Goal: Find contact information: Find contact information

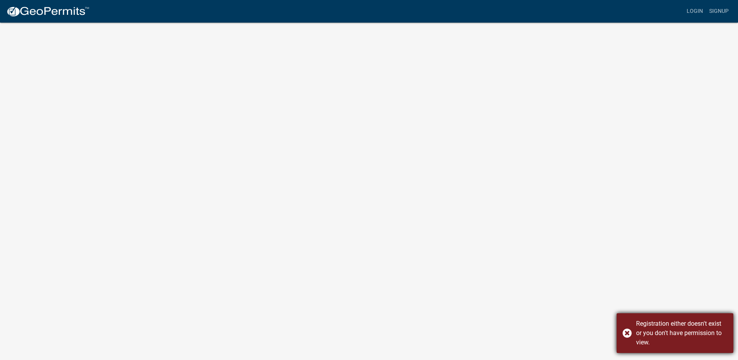
click at [628, 331] on div "Registration either doesn't exist or you don't have permission to view." at bounding box center [675, 333] width 117 height 40
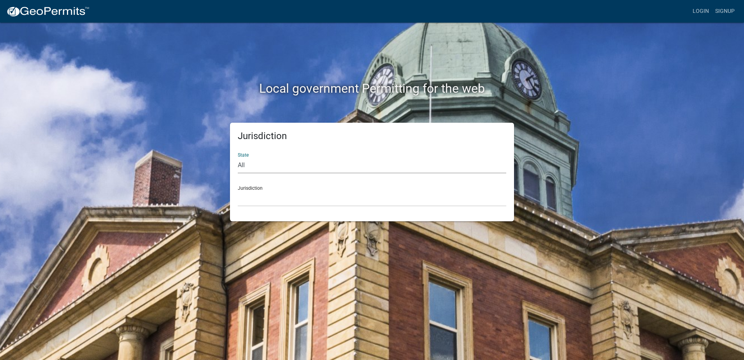
click at [246, 168] on select "All [US_STATE] [US_STATE] [US_STATE] [US_STATE] [US_STATE] [US_STATE] [US_STATE…" at bounding box center [372, 165] width 268 height 16
select select "[US_STATE]"
click at [238, 157] on select "All [US_STATE] [US_STATE] [US_STATE] [US_STATE] [US_STATE] [US_STATE] [US_STATE…" at bounding box center [372, 165] width 268 height 16
click at [272, 200] on select "[GEOGRAPHIC_DATA], [US_STATE] [GEOGRAPHIC_DATA], [US_STATE] [GEOGRAPHIC_DATA], …" at bounding box center [372, 198] width 268 height 16
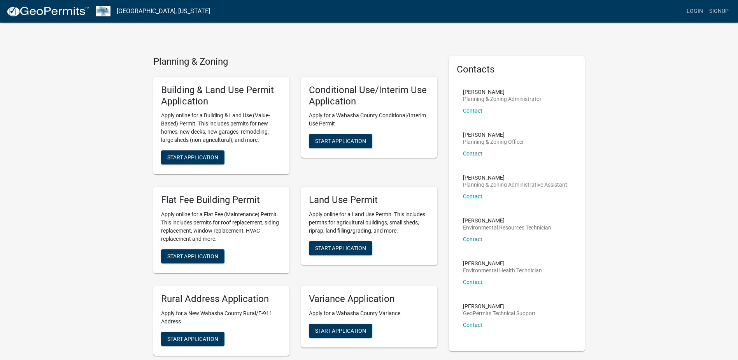
click at [551, 305] on li "[PERSON_NAME] GeoPermits Technical Support Contact" at bounding box center [517, 318] width 121 height 43
click at [471, 323] on link "Contact" at bounding box center [472, 324] width 19 height 6
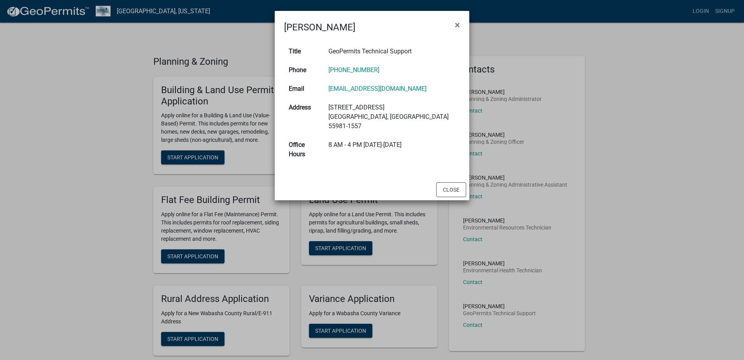
drag, startPoint x: 446, startPoint y: 88, endPoint x: 434, endPoint y: 90, distance: 11.5
click at [434, 90] on td "[EMAIL_ADDRESS][DOMAIN_NAME]" at bounding box center [392, 88] width 136 height 19
drag, startPoint x: 434, startPoint y: 90, endPoint x: 345, endPoint y: 92, distance: 89.5
click at [345, 92] on td "[EMAIL_ADDRESS][DOMAIN_NAME]" at bounding box center [392, 88] width 136 height 19
